Goal: Transaction & Acquisition: Download file/media

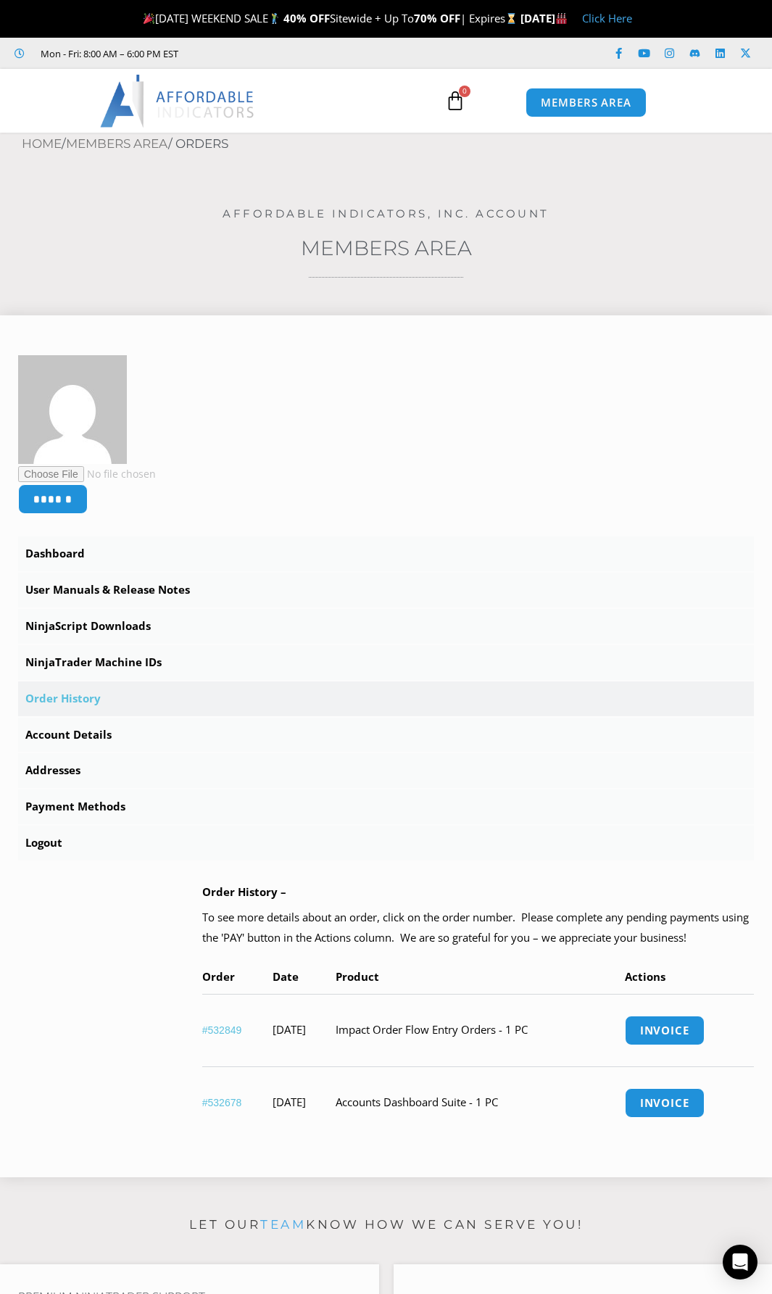
click at [213, 1032] on link "#532849" at bounding box center [222, 1031] width 40 height 12
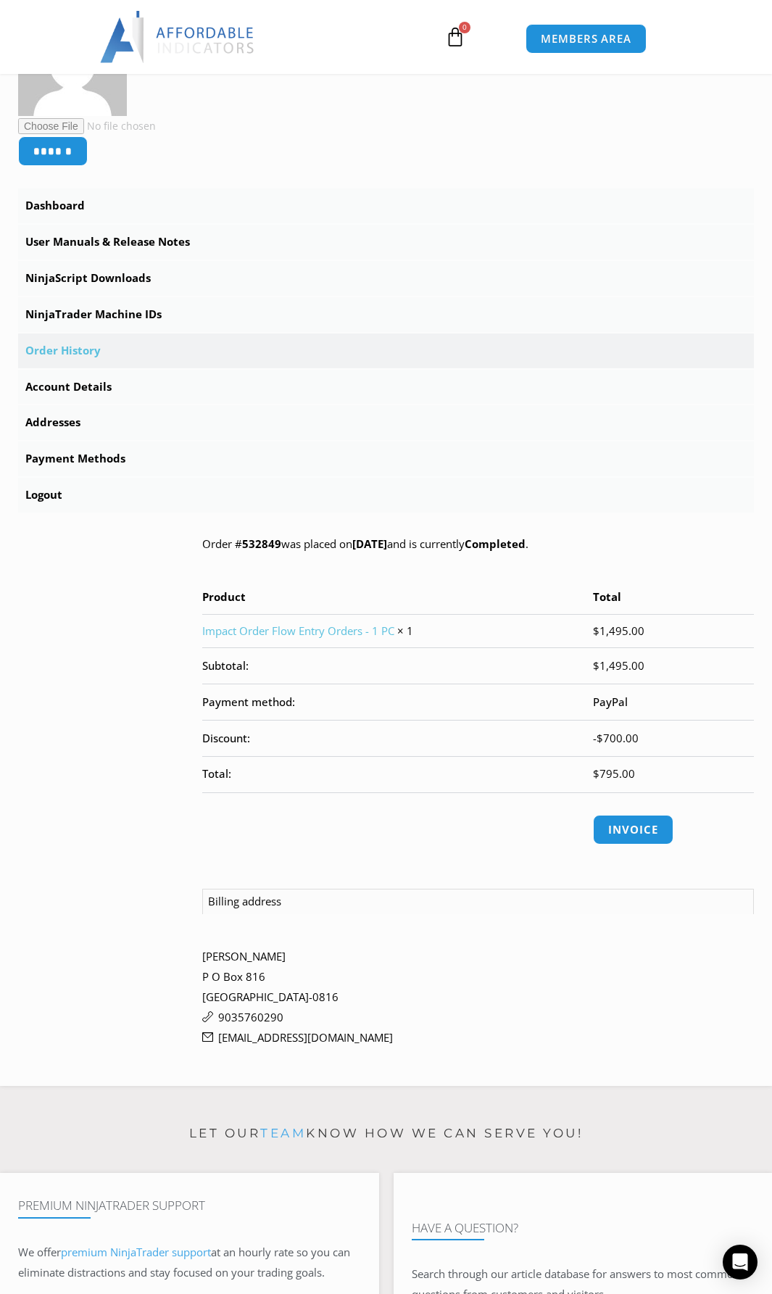
scroll to position [319, 0]
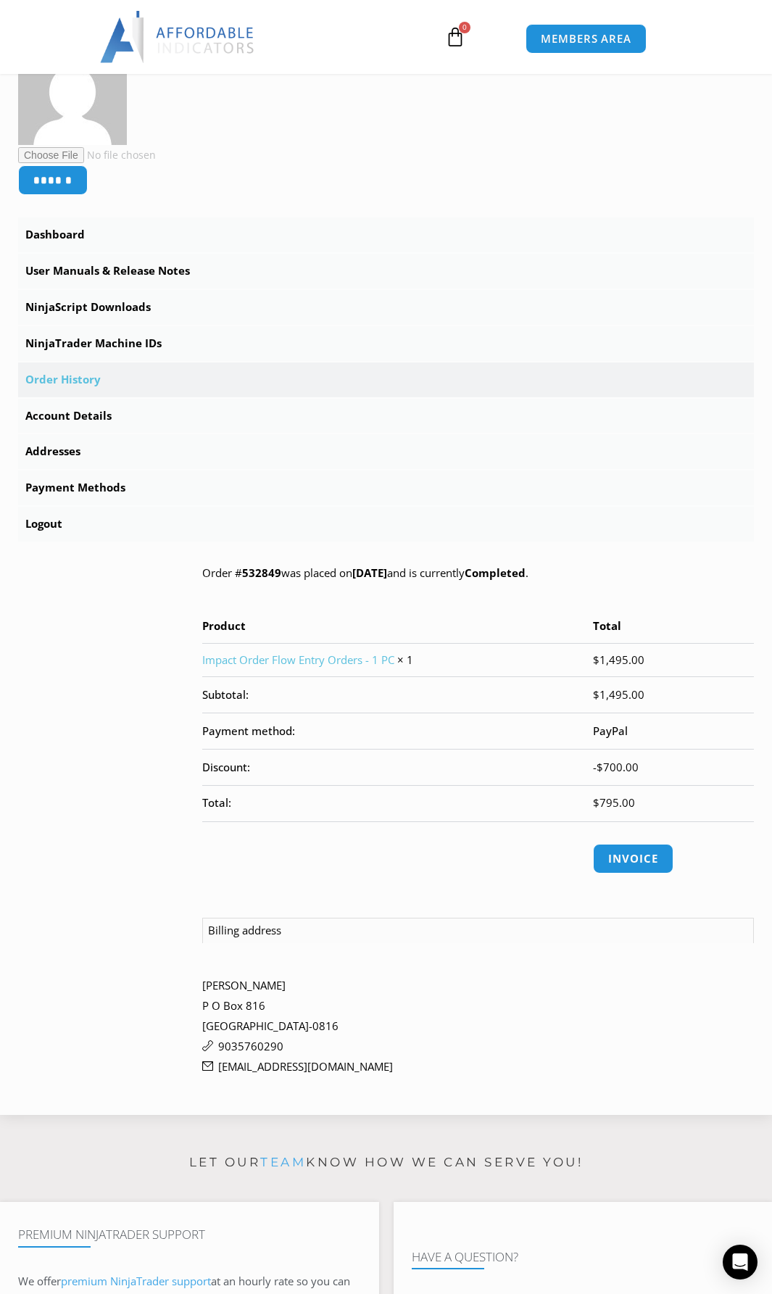
click at [342, 662] on link "Impact Order Flow Entry Orders - 1 PC" at bounding box center [298, 660] width 192 height 15
click at [75, 238] on link "Dashboard" at bounding box center [386, 235] width 736 height 35
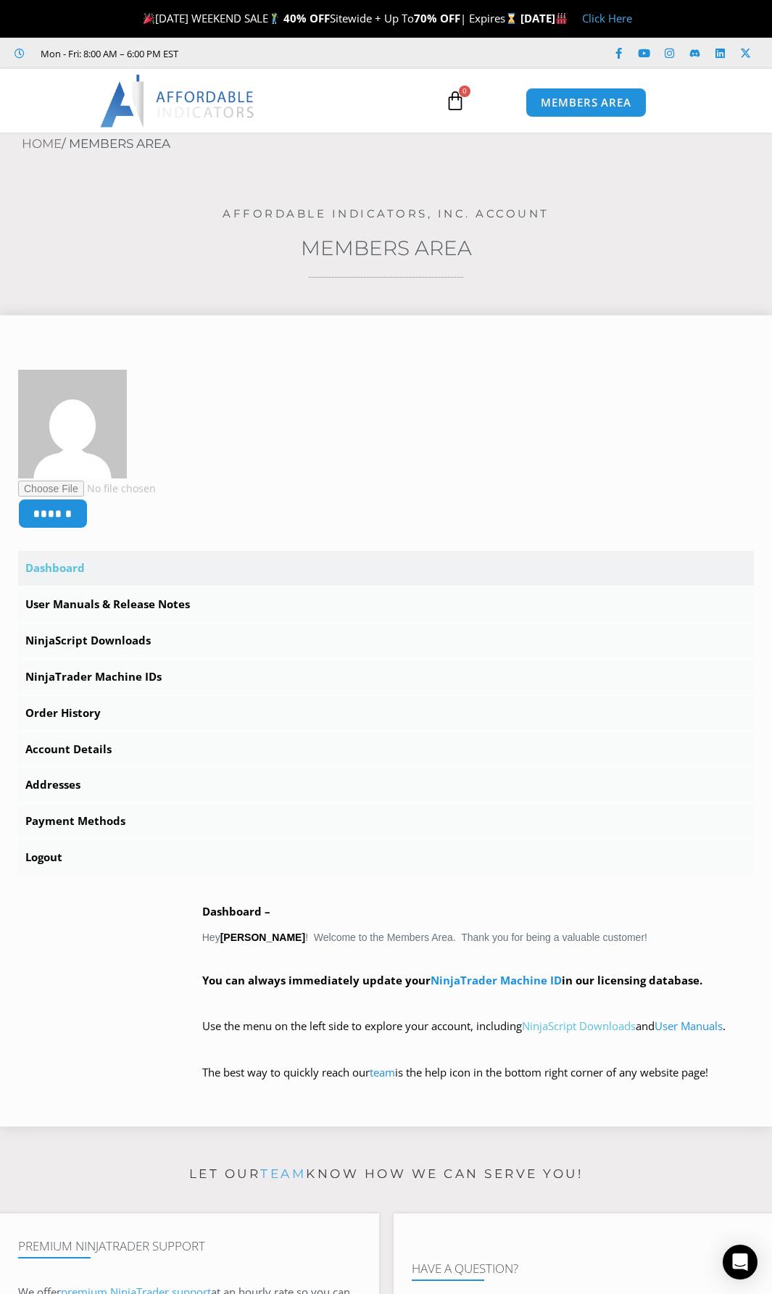
click at [575, 1029] on link "NinjaScript Downloads" at bounding box center [579, 1026] width 114 height 15
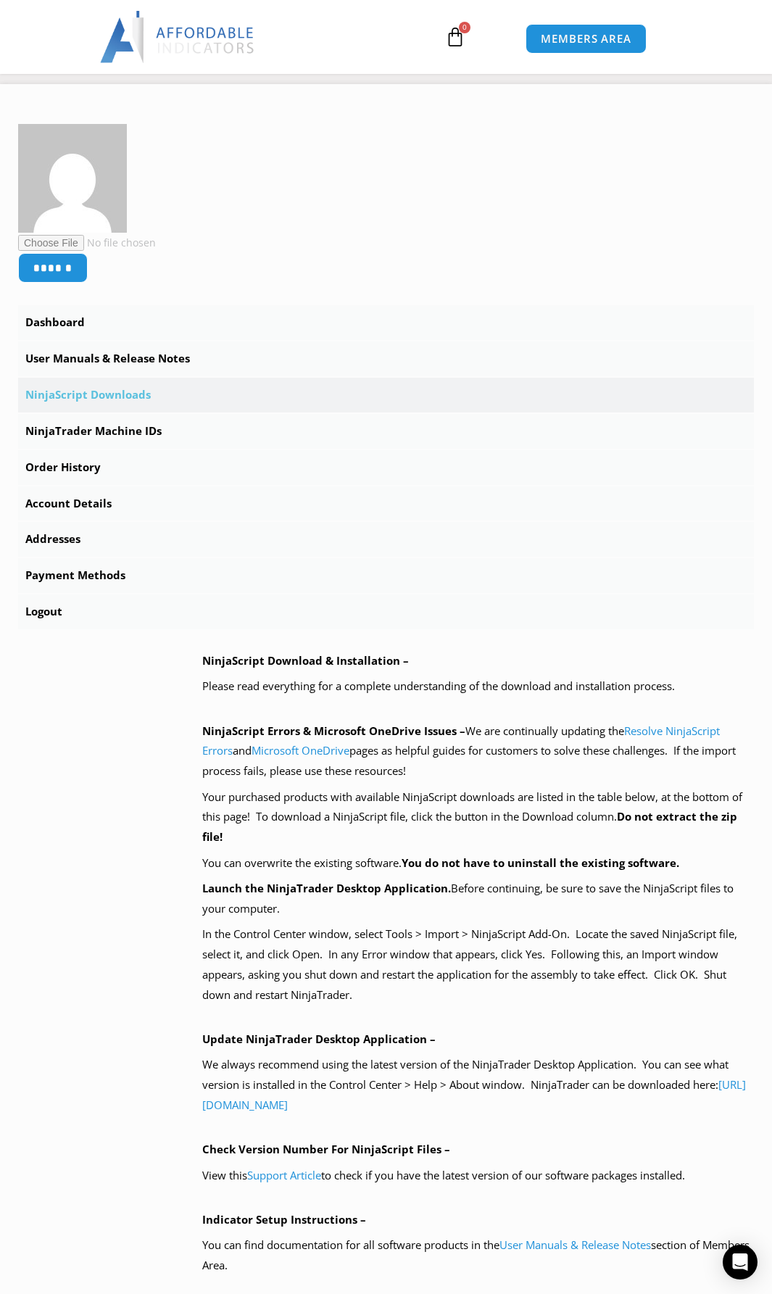
scroll to position [237, 0]
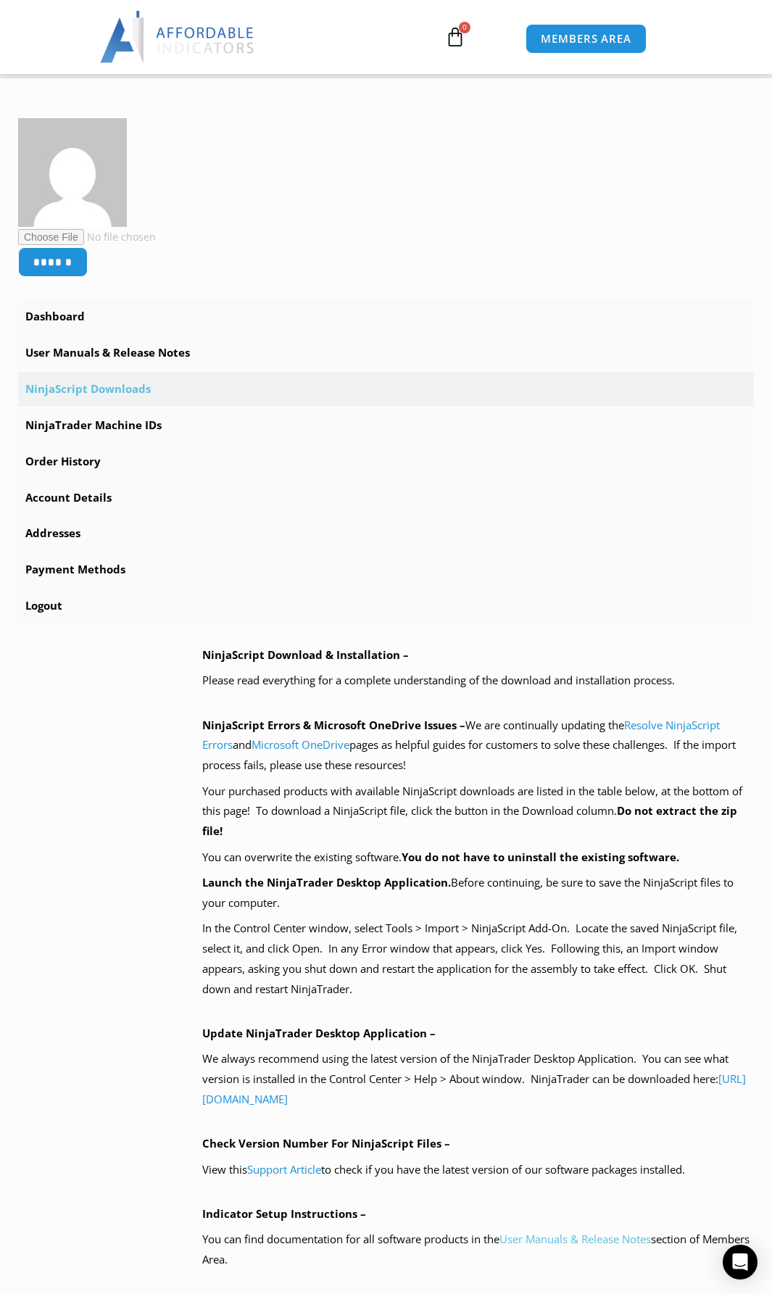
click at [534, 1238] on link "User Manuals & Release Notes" at bounding box center [576, 1239] width 152 height 15
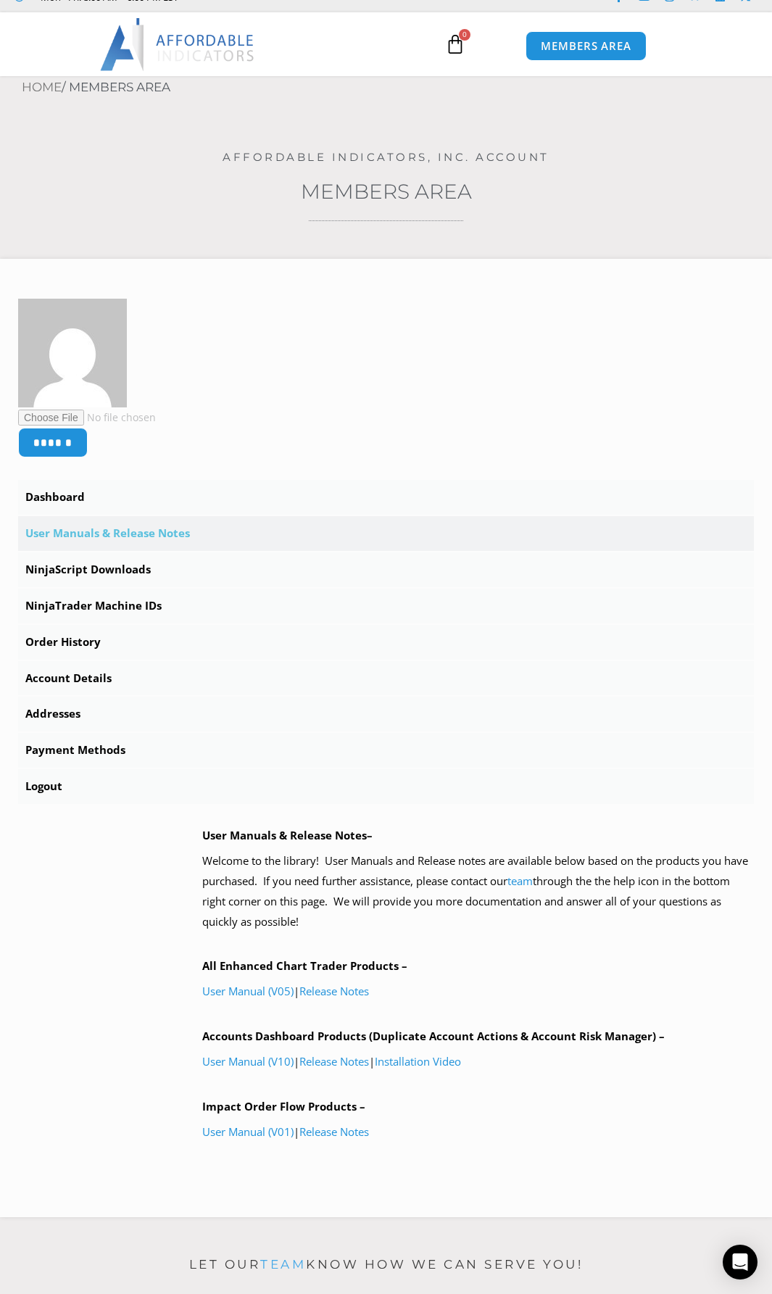
scroll to position [58, 0]
click at [255, 1130] on link "User Manual (V01)" at bounding box center [247, 1130] width 91 height 15
click at [115, 571] on link "NinjaScript Downloads" at bounding box center [386, 568] width 736 height 35
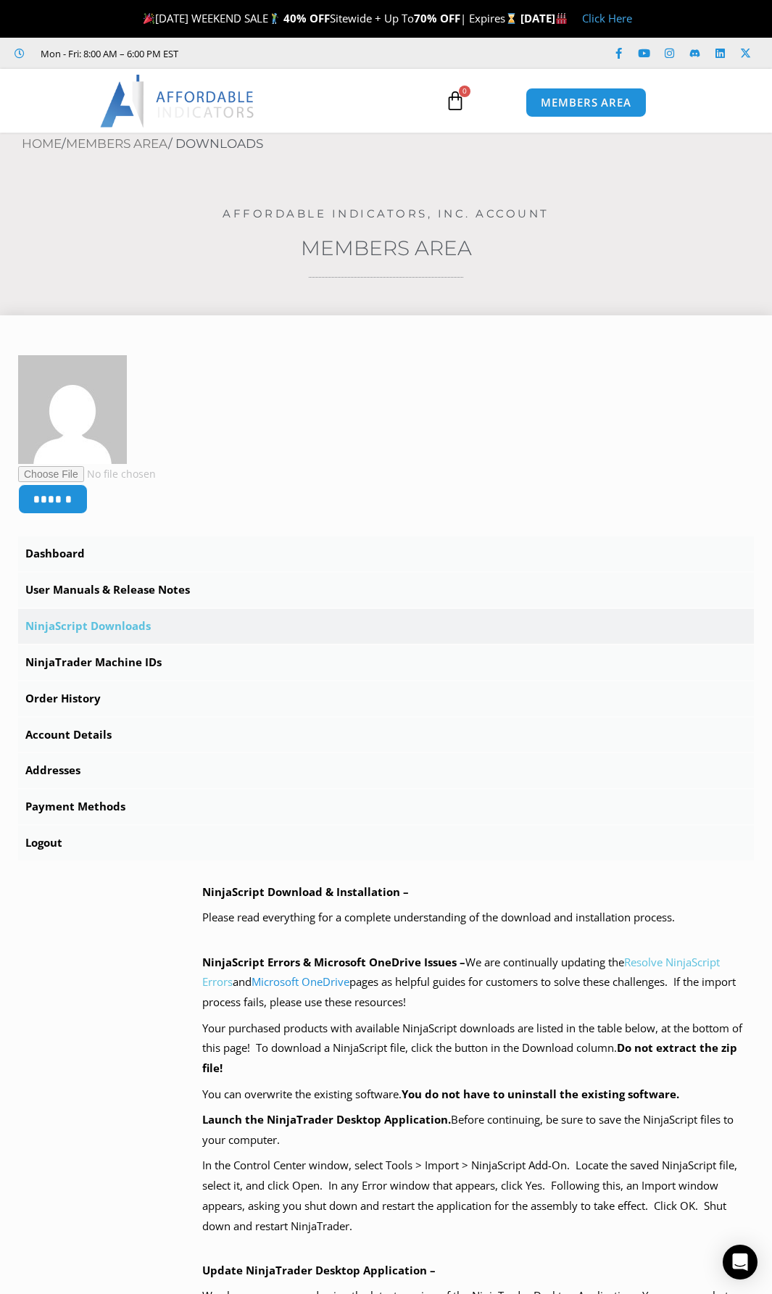
click at [676, 959] on link "Resolve NinjaScript Errors" at bounding box center [461, 972] width 518 height 35
click at [70, 591] on link "User Manuals & Release Notes" at bounding box center [386, 590] width 736 height 35
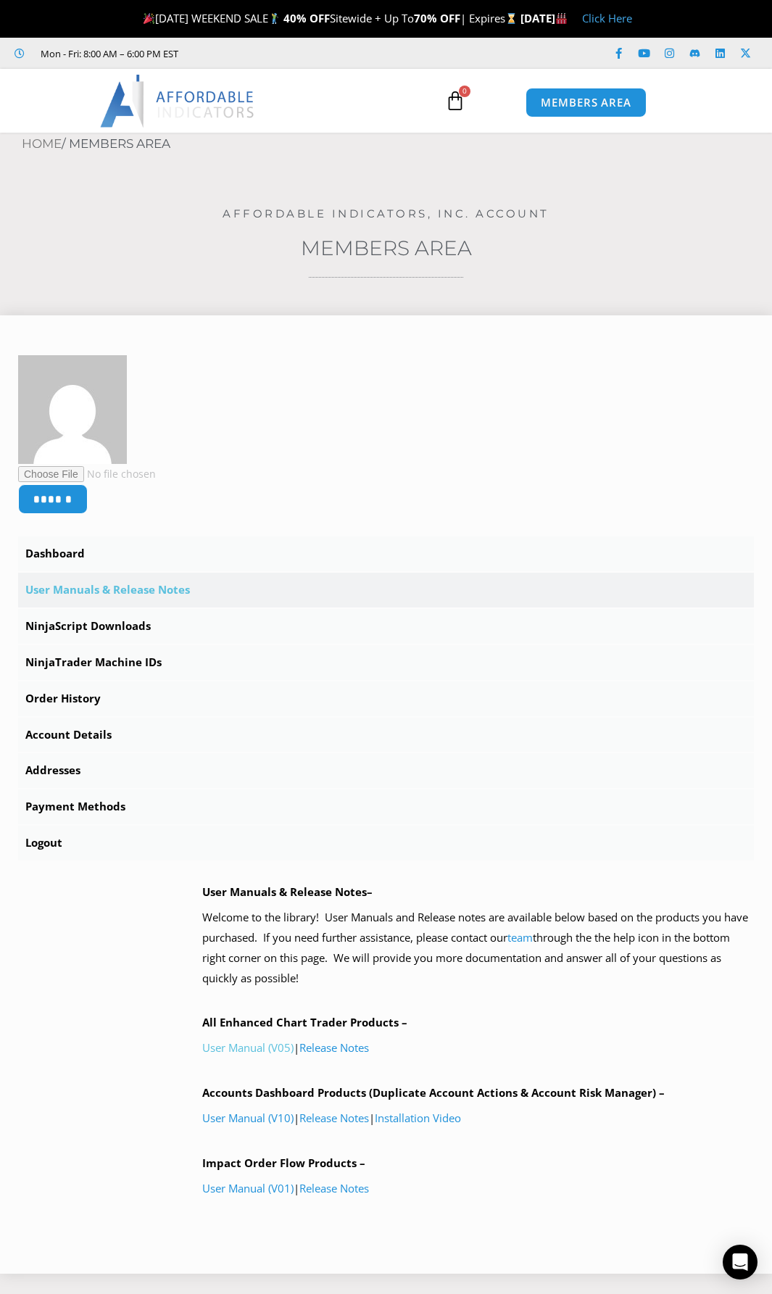
click at [236, 1049] on link "User Manual (V05)" at bounding box center [247, 1048] width 91 height 15
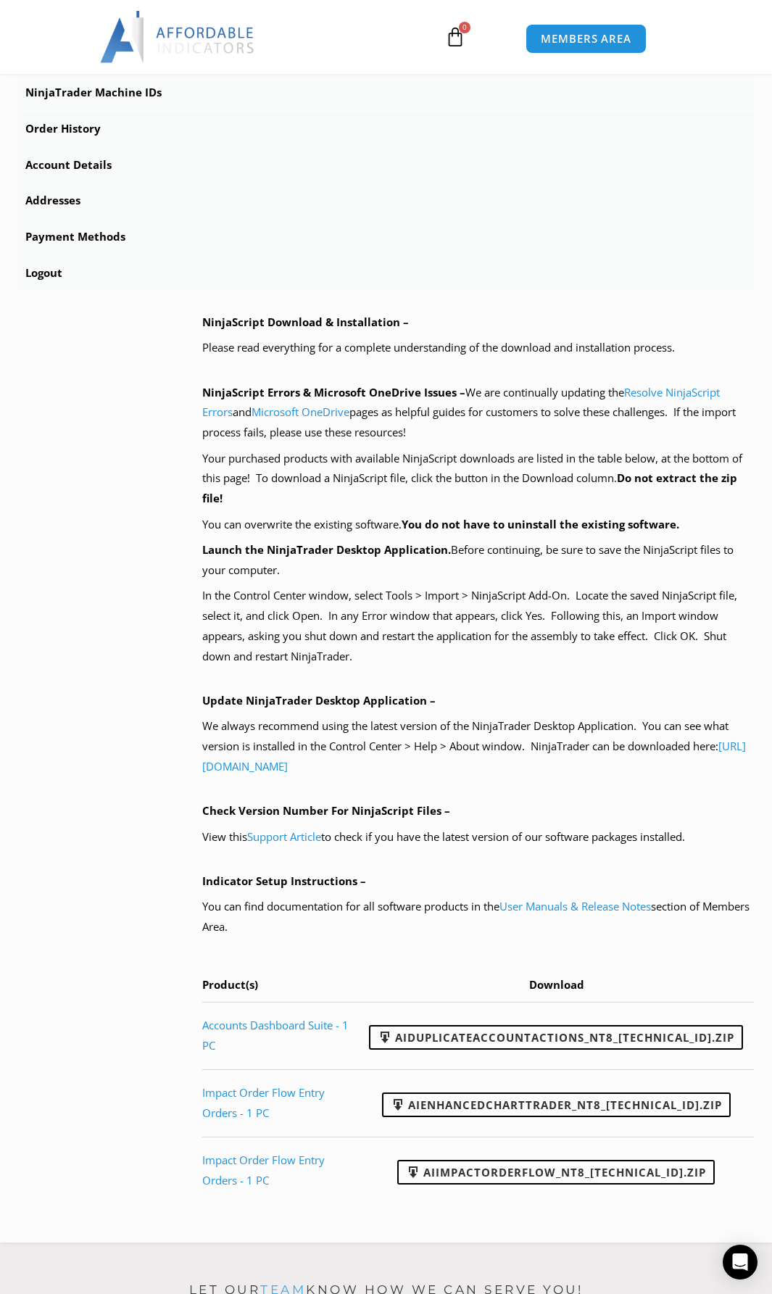
scroll to position [571, 0]
click at [474, 1102] on link "AIEnhancedChartTrader_NT8_[TECHNICAL_ID].zip" at bounding box center [556, 1104] width 349 height 25
click at [485, 1175] on link "AIImpactOrderFlow_NT8_[TECHNICAL_ID].zip" at bounding box center [556, 1172] width 318 height 25
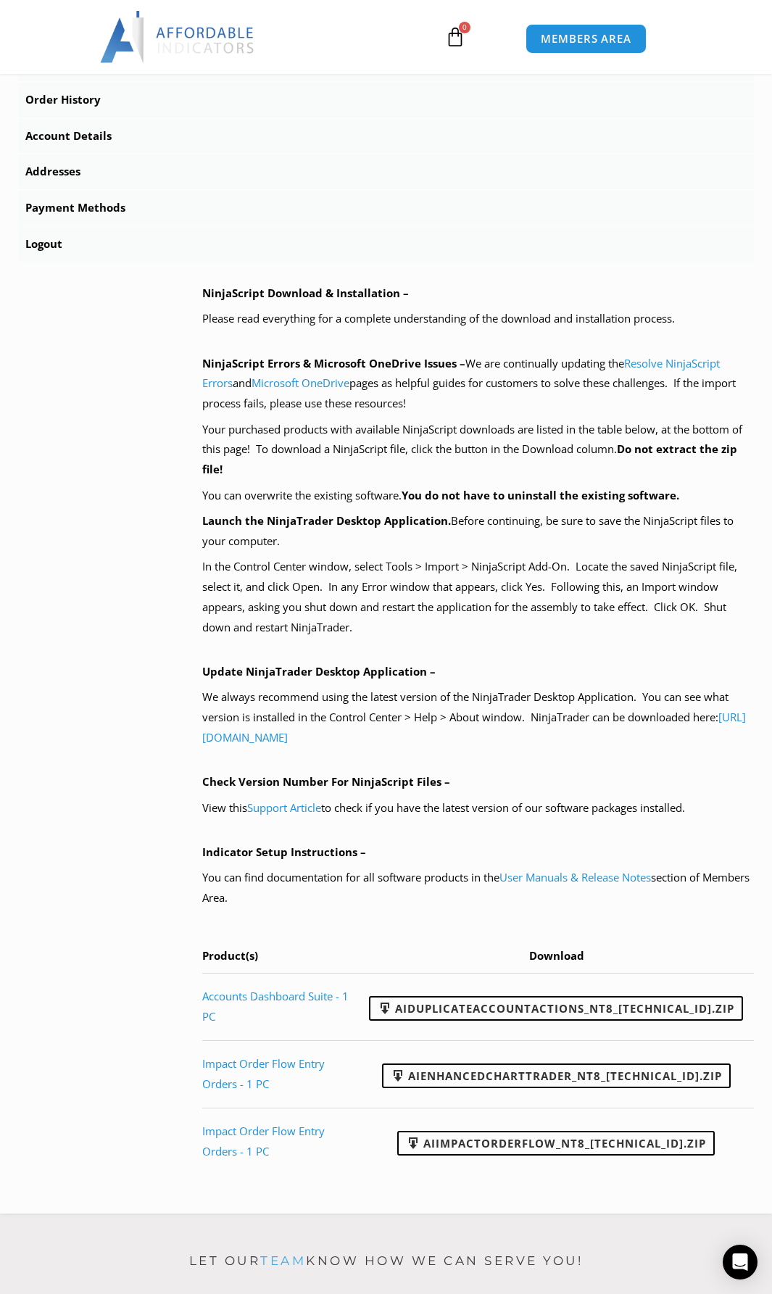
scroll to position [600, 0]
